Goal: Task Accomplishment & Management: Use online tool/utility

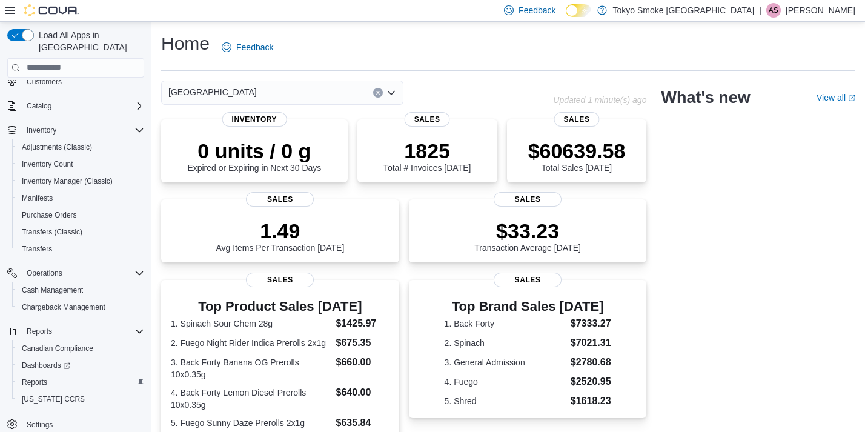
scroll to position [78, 0]
click at [33, 377] on span "Reports" at bounding box center [34, 382] width 25 height 10
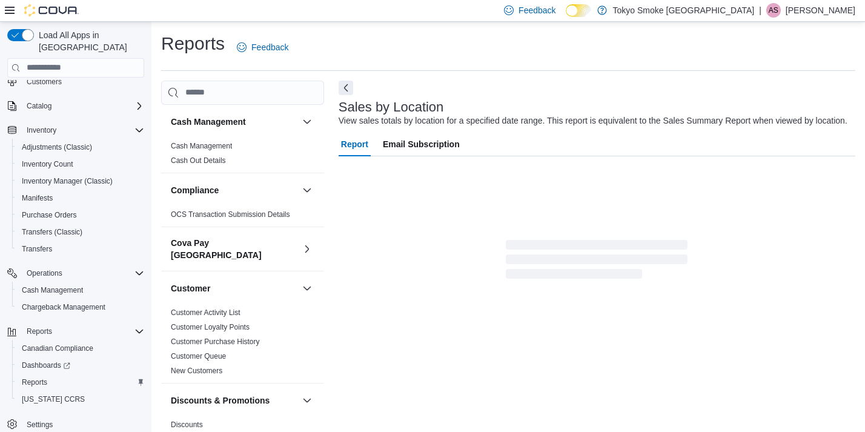
scroll to position [27, 0]
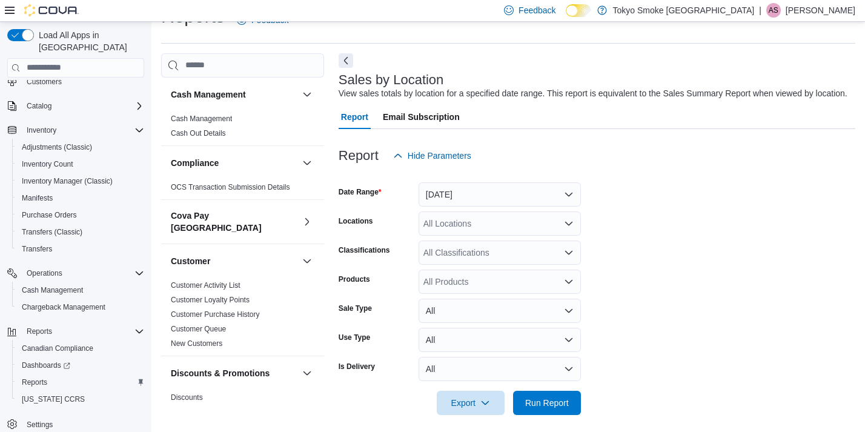
click at [481, 193] on button "[DATE]" at bounding box center [500, 194] width 162 height 24
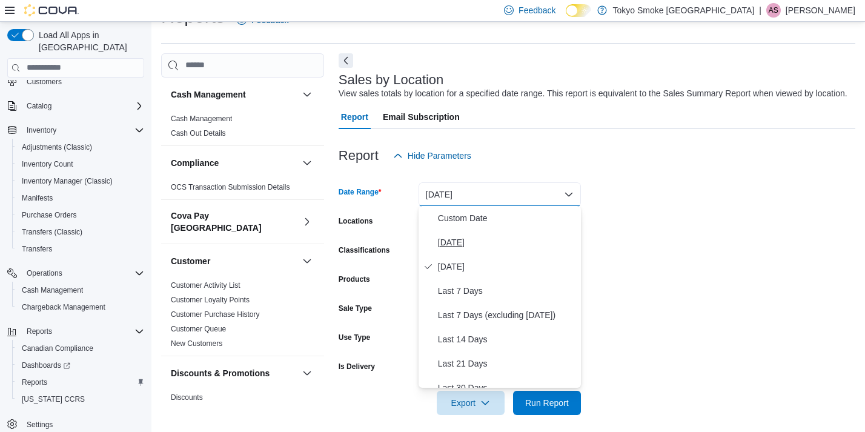
click at [453, 243] on span "Today" at bounding box center [507, 242] width 138 height 15
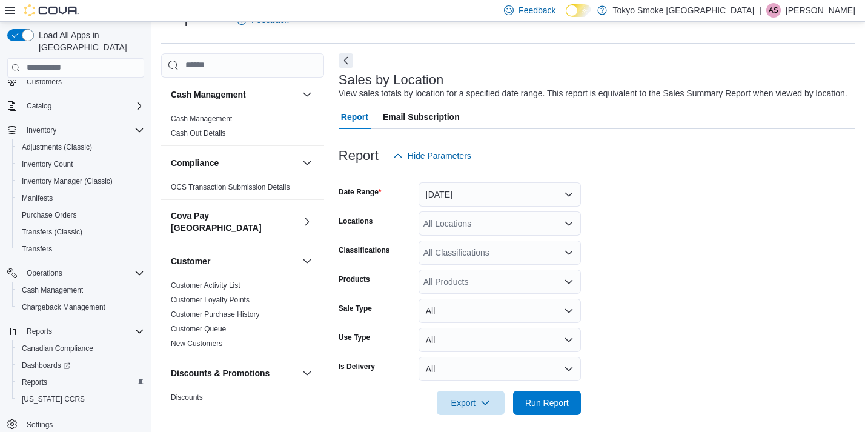
click at [458, 230] on div "All Locations" at bounding box center [500, 223] width 162 height 24
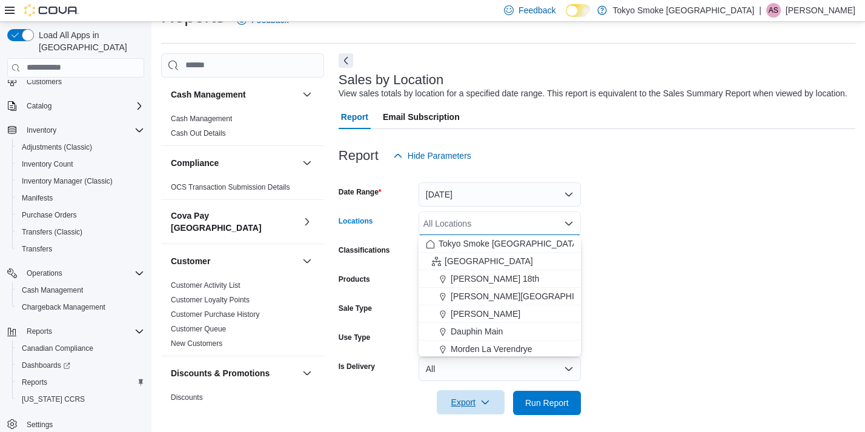
drag, startPoint x: 453, startPoint y: 262, endPoint x: 493, endPoint y: 397, distance: 141.1
click at [453, 263] on span "Manitoba" at bounding box center [489, 261] width 88 height 12
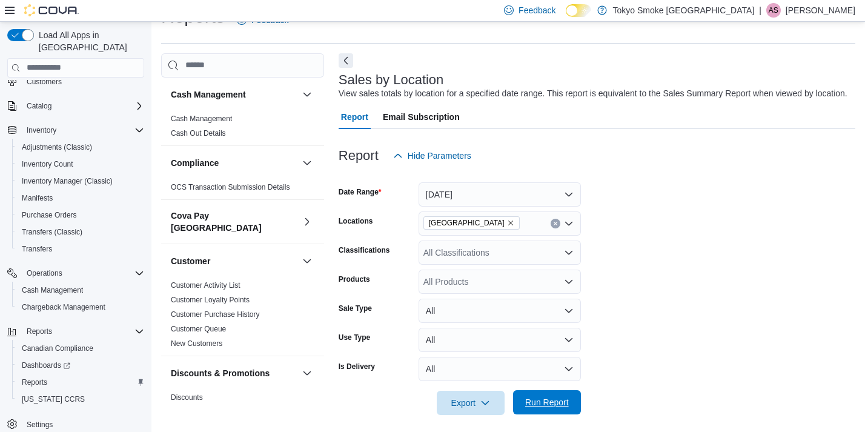
click at [555, 408] on span "Run Report" at bounding box center [546, 402] width 53 height 24
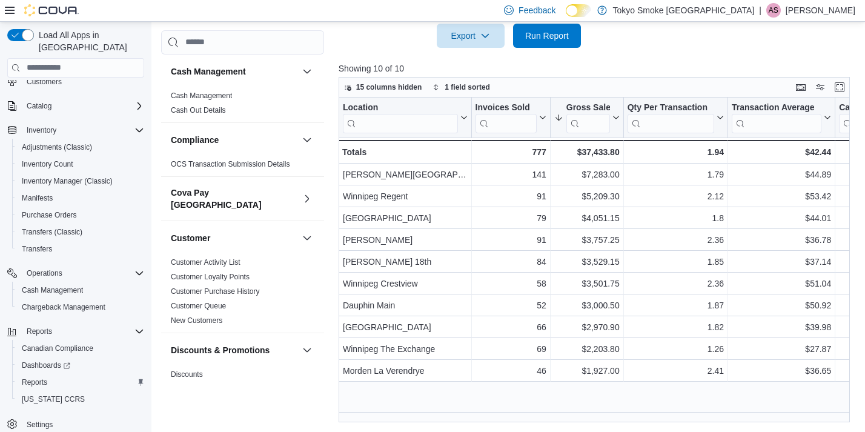
scroll to position [394, 0]
